Goal: Find specific fact: Find specific fact

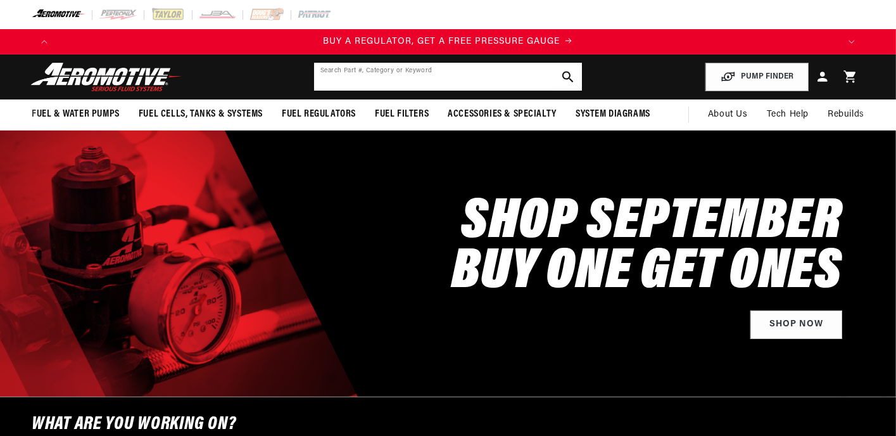
click at [390, 75] on input "text" at bounding box center [448, 77] width 268 height 28
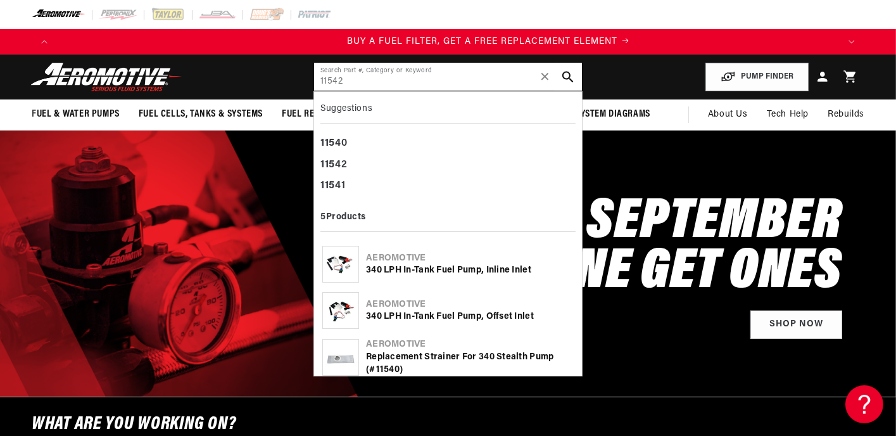
scroll to position [0, 782]
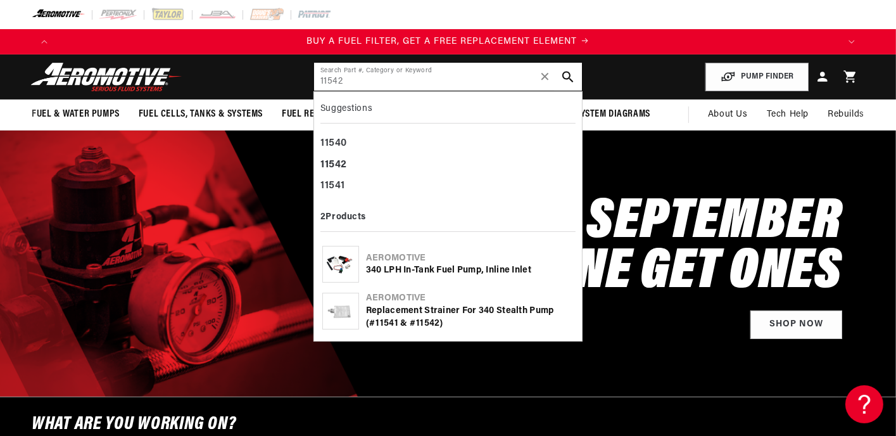
type input "11542"
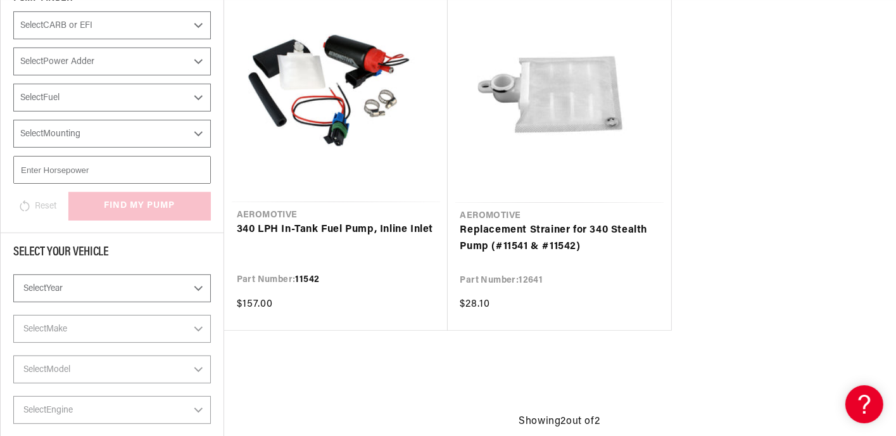
scroll to position [0, 1535]
